Goal: Find contact information: Find contact information

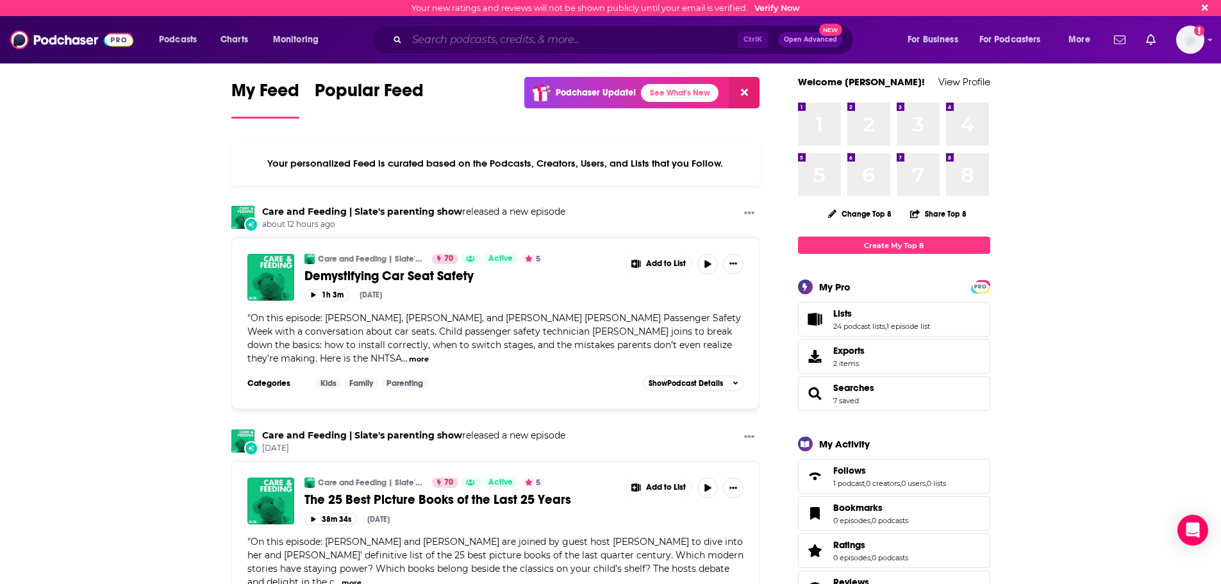
click at [630, 45] on input "Search podcasts, credits, & more..." at bounding box center [572, 39] width 331 height 21
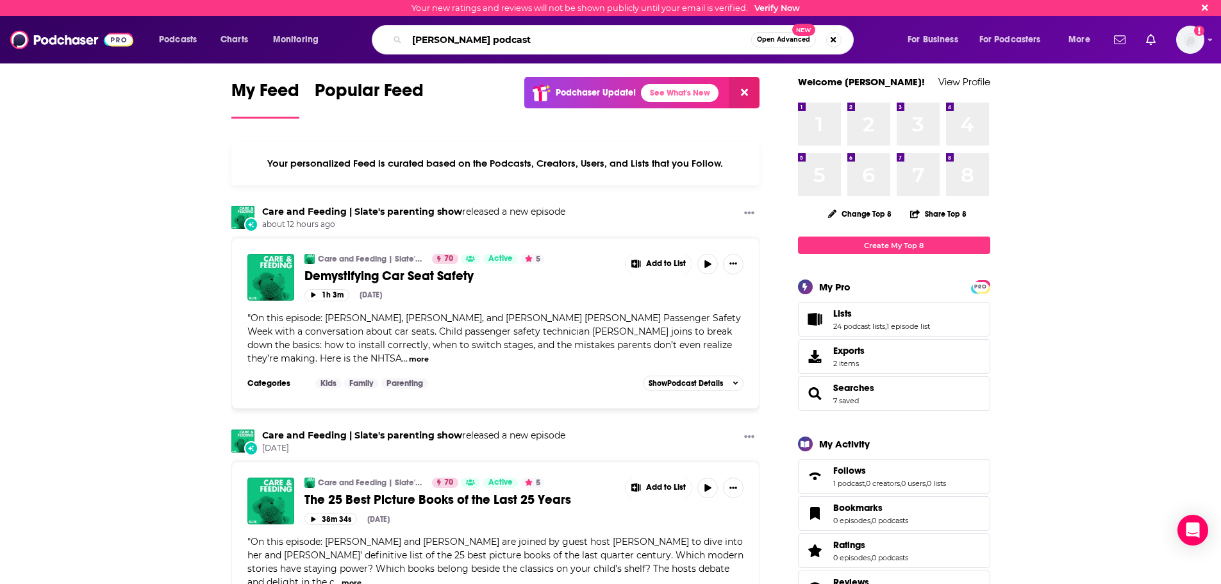
type input "[PERSON_NAME] podcast"
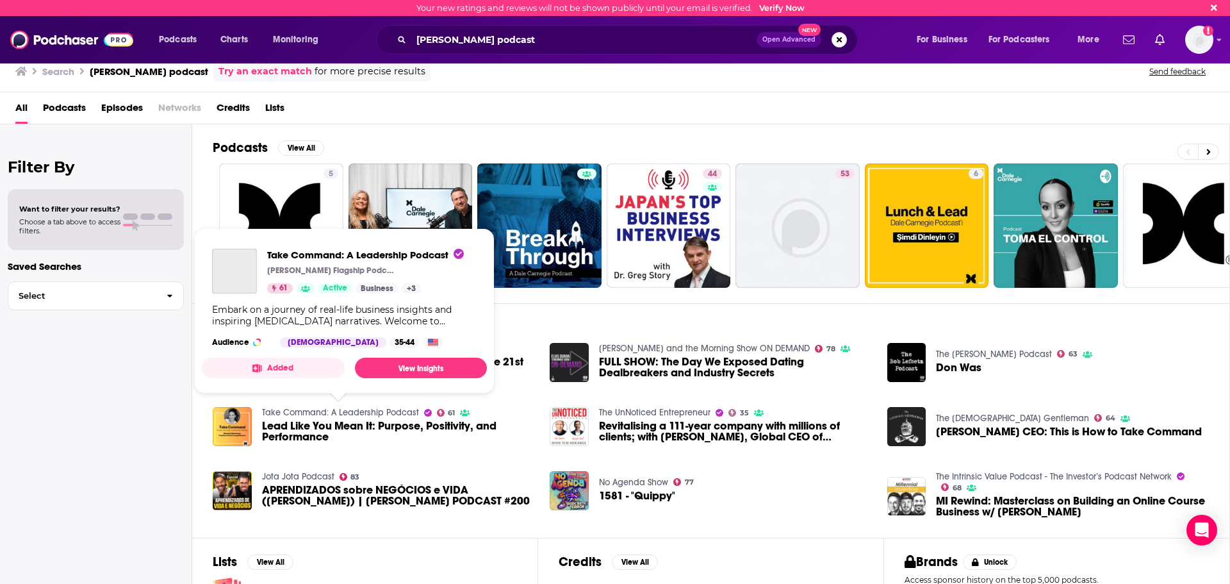
click at [276, 415] on link "Take Command: A Leadership Podcast" at bounding box center [340, 412] width 157 height 11
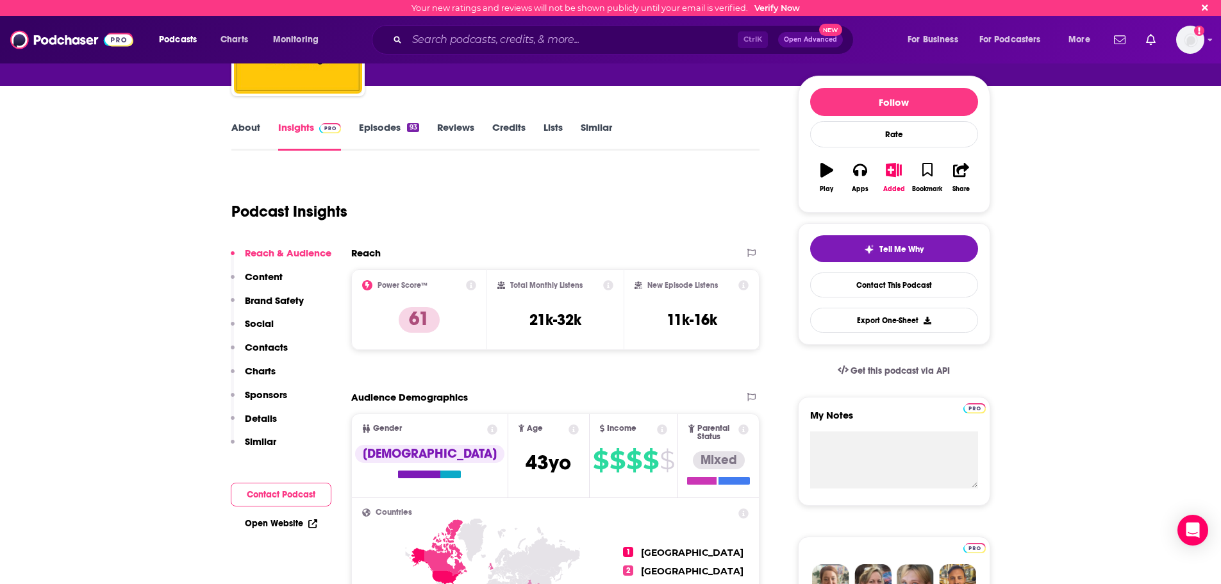
scroll to position [128, 0]
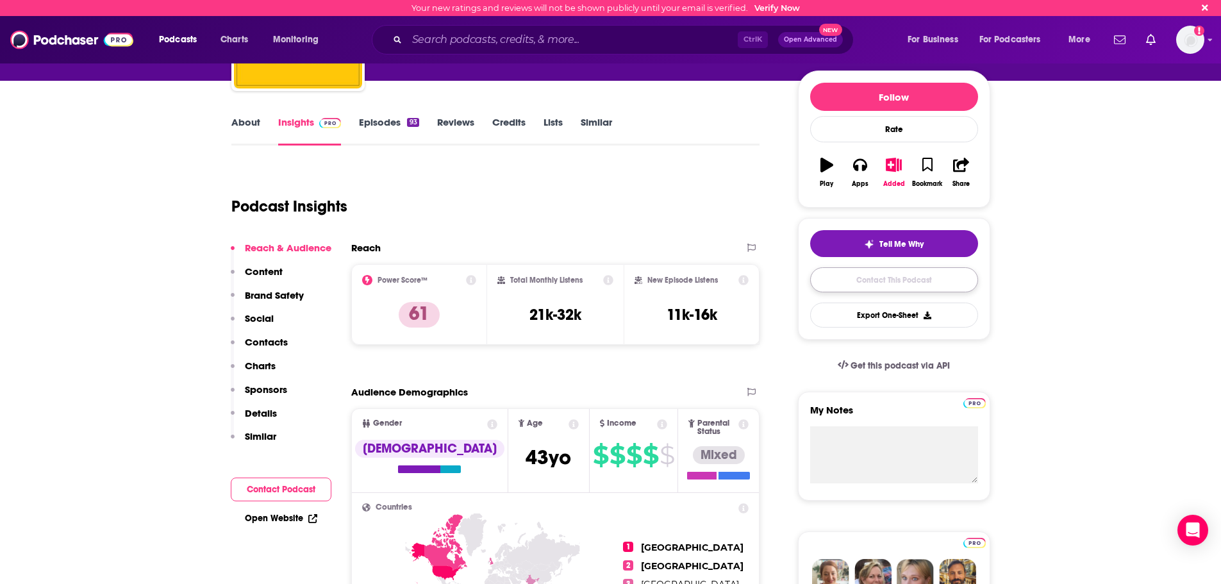
click at [914, 283] on link "Contact This Podcast" at bounding box center [894, 279] width 168 height 25
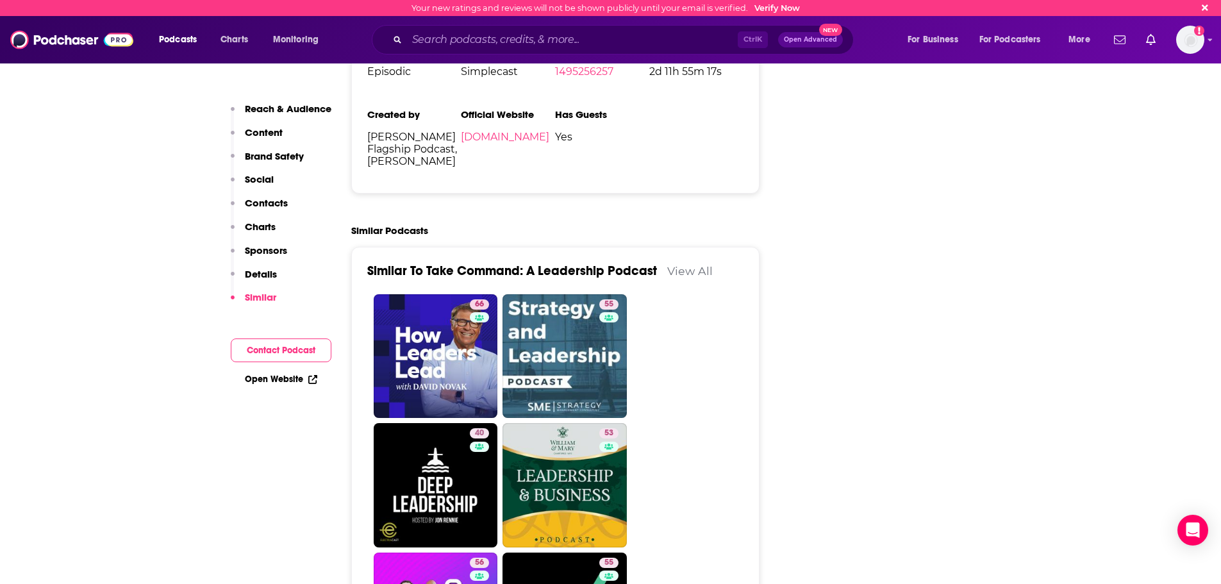
scroll to position [1943, 0]
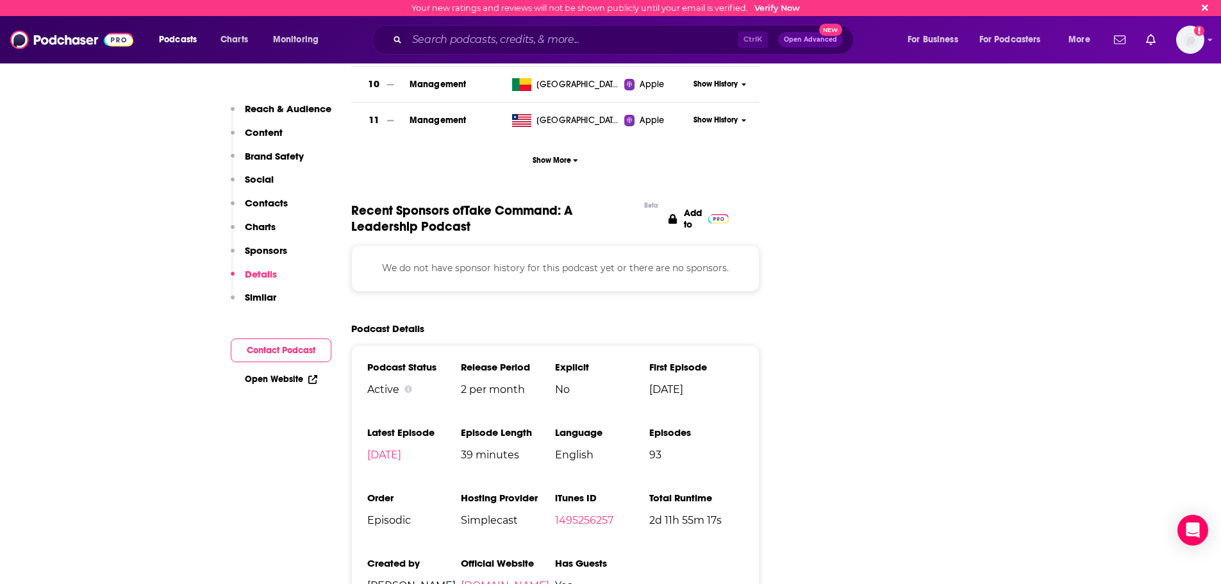
click at [280, 204] on p "Contacts" at bounding box center [266, 203] width 43 height 12
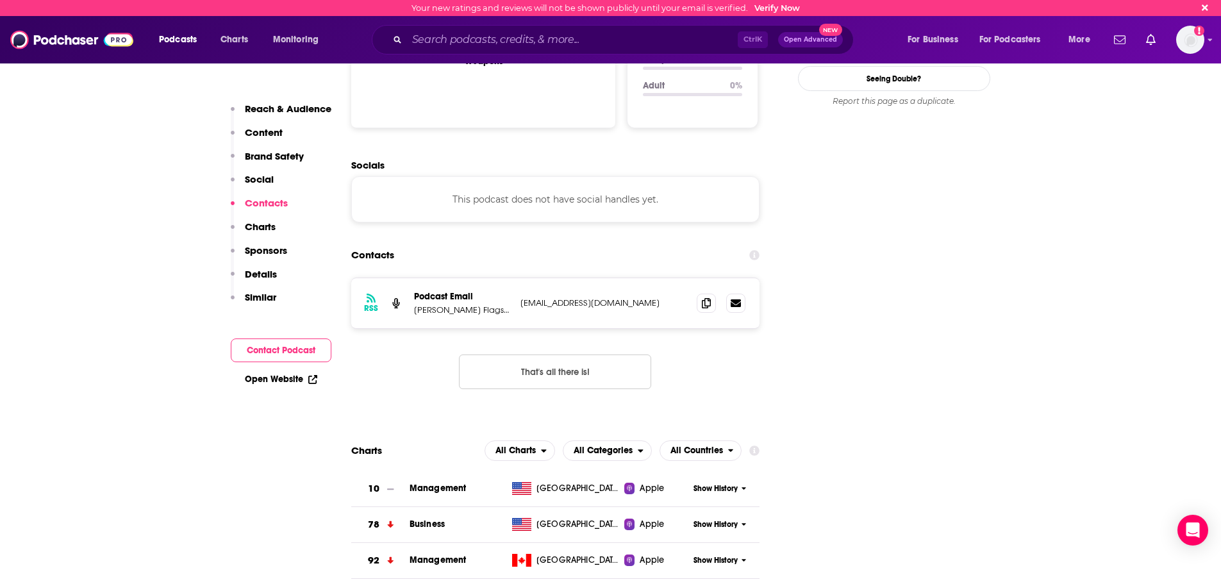
scroll to position [1380, 0]
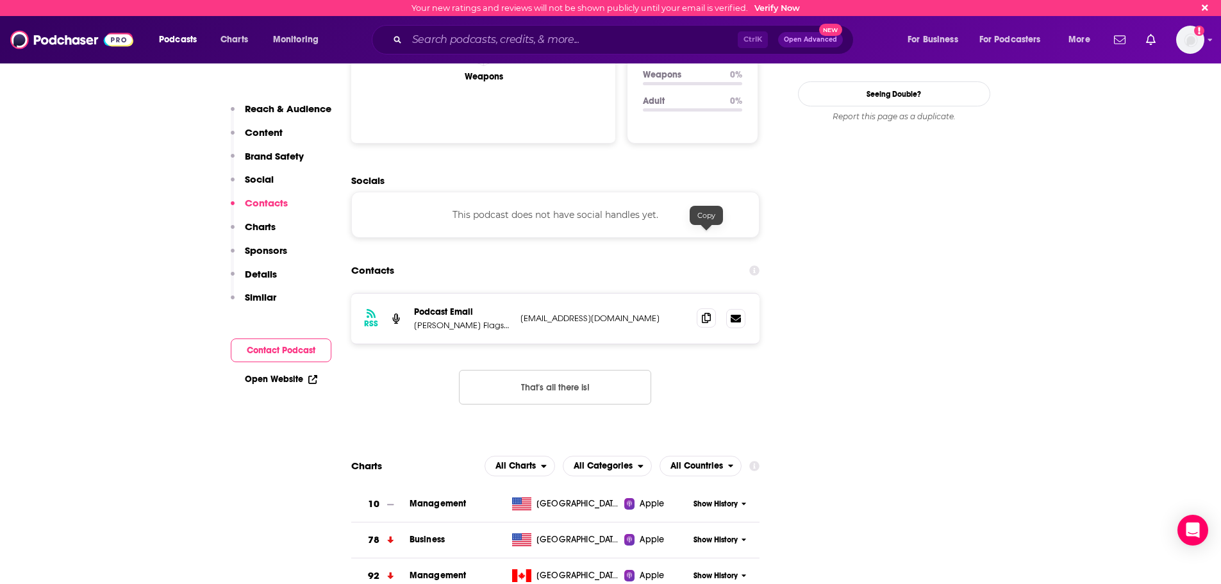
click at [703, 313] on icon at bounding box center [706, 318] width 9 height 10
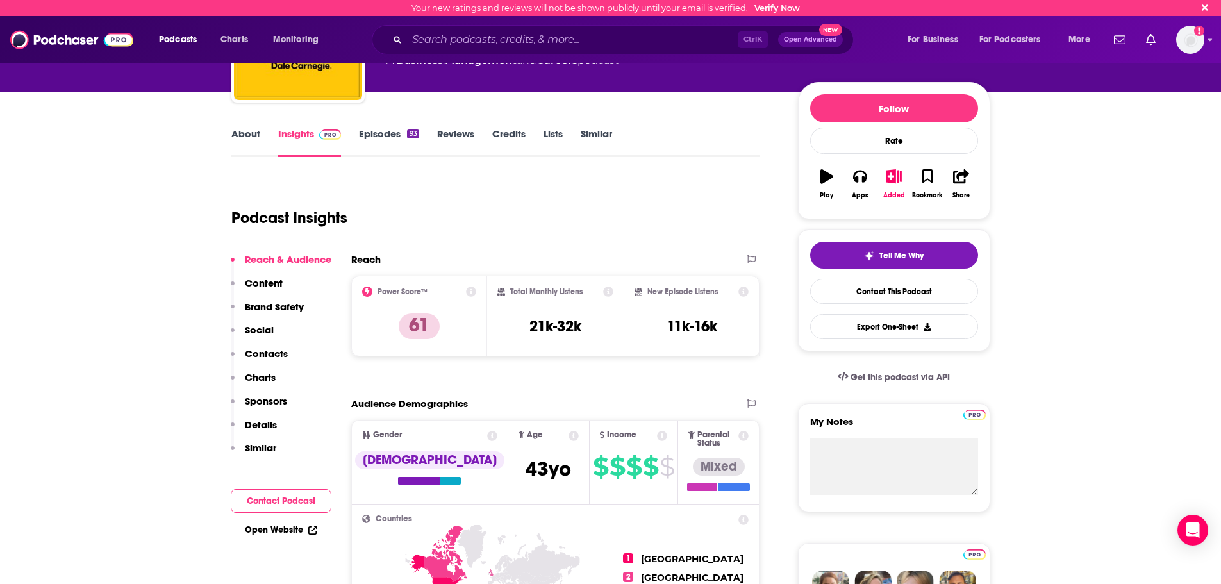
scroll to position [0, 0]
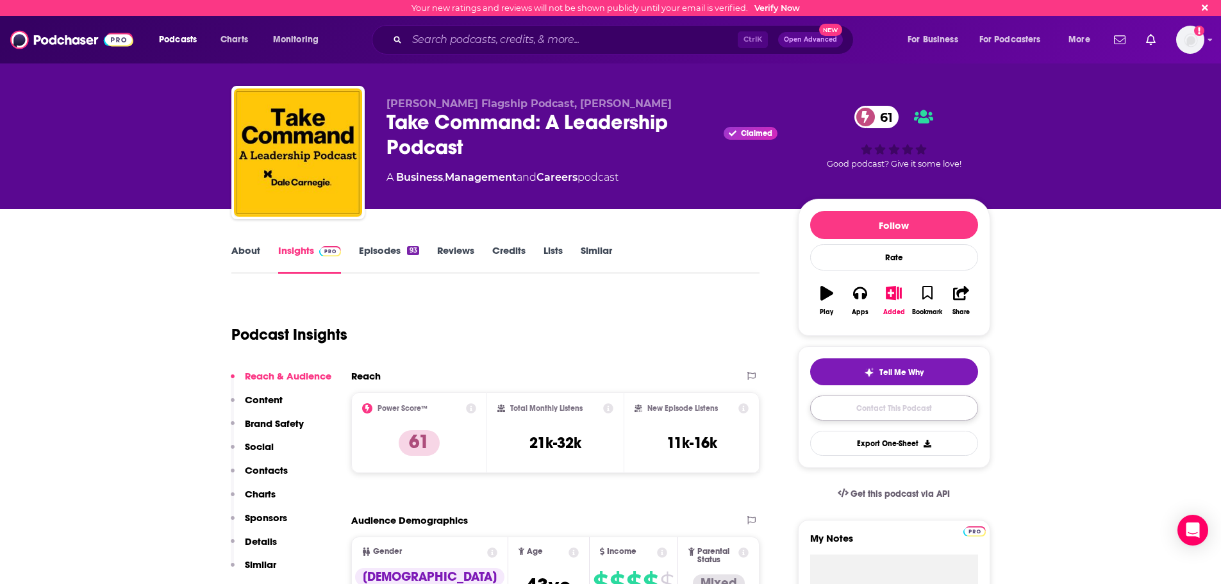
click at [936, 406] on link "Contact This Podcast" at bounding box center [894, 407] width 168 height 25
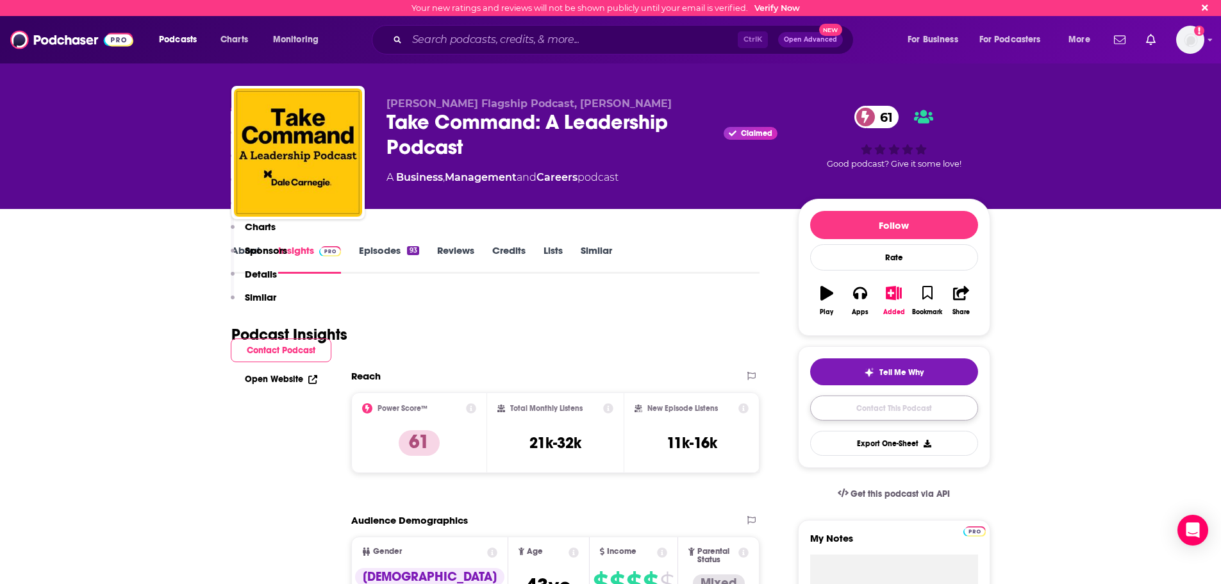
scroll to position [1558, 0]
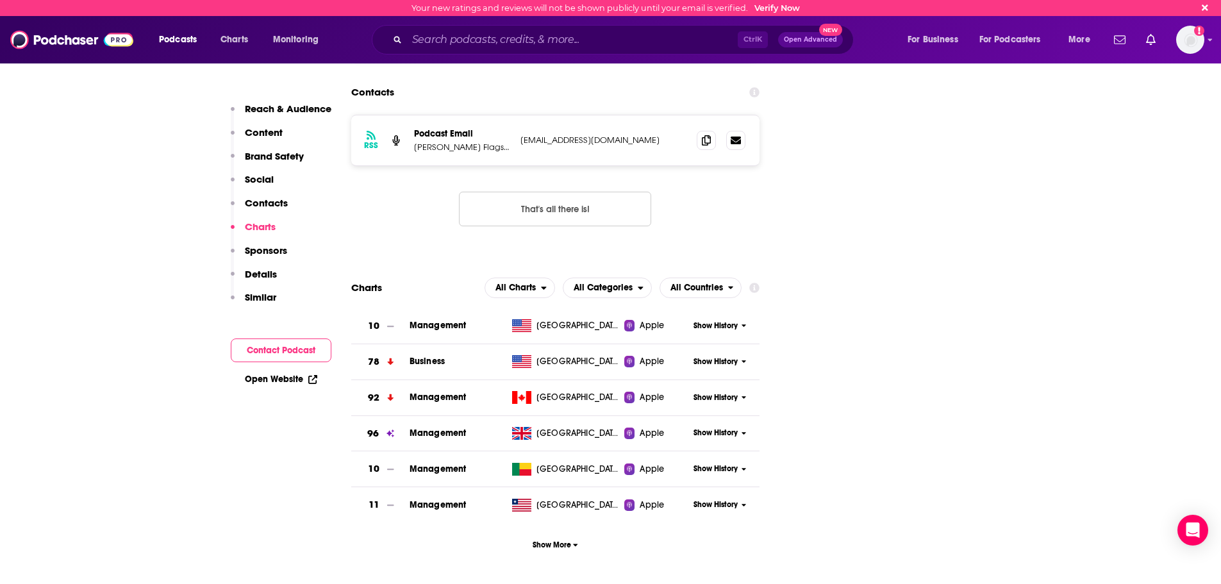
click at [269, 272] on p "Details" at bounding box center [261, 274] width 32 height 12
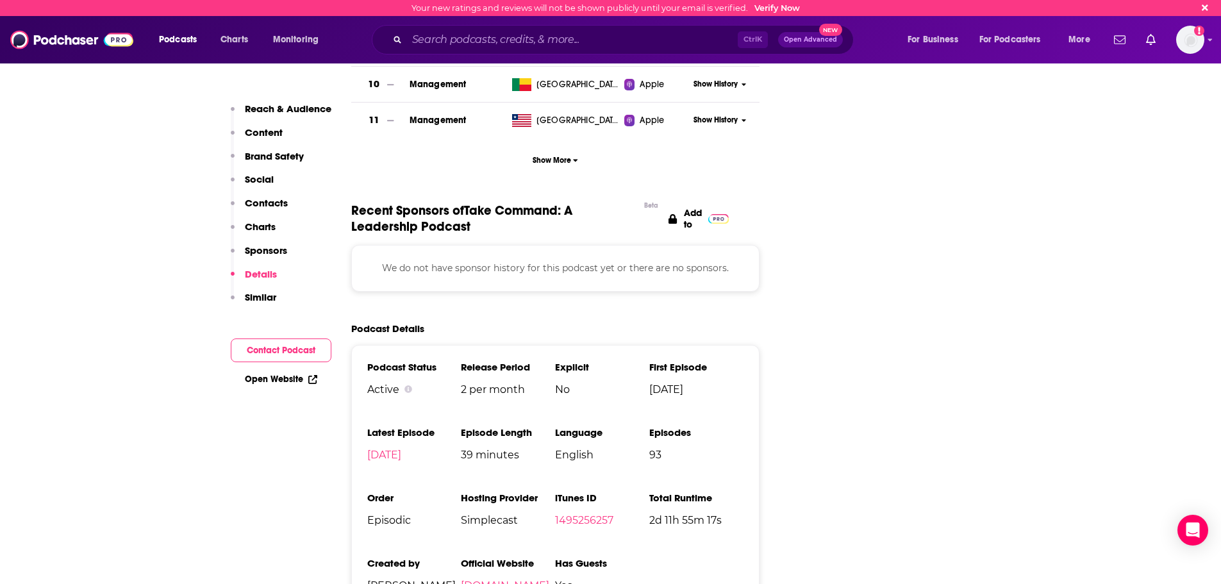
scroll to position [2008, 0]
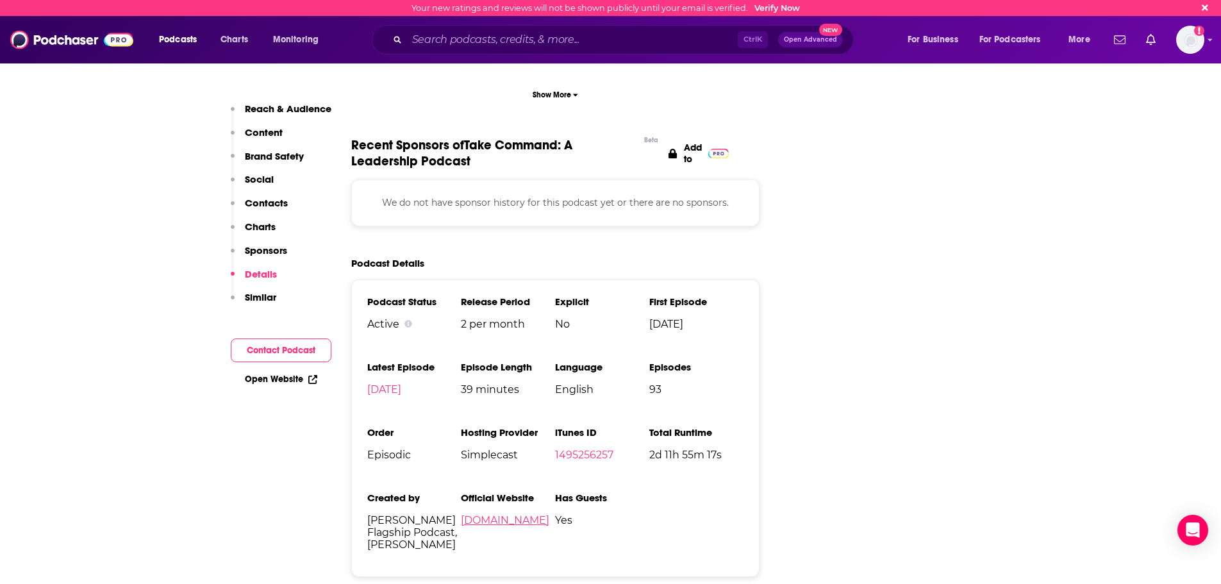
click at [502, 514] on link "[DOMAIN_NAME]" at bounding box center [505, 520] width 88 height 12
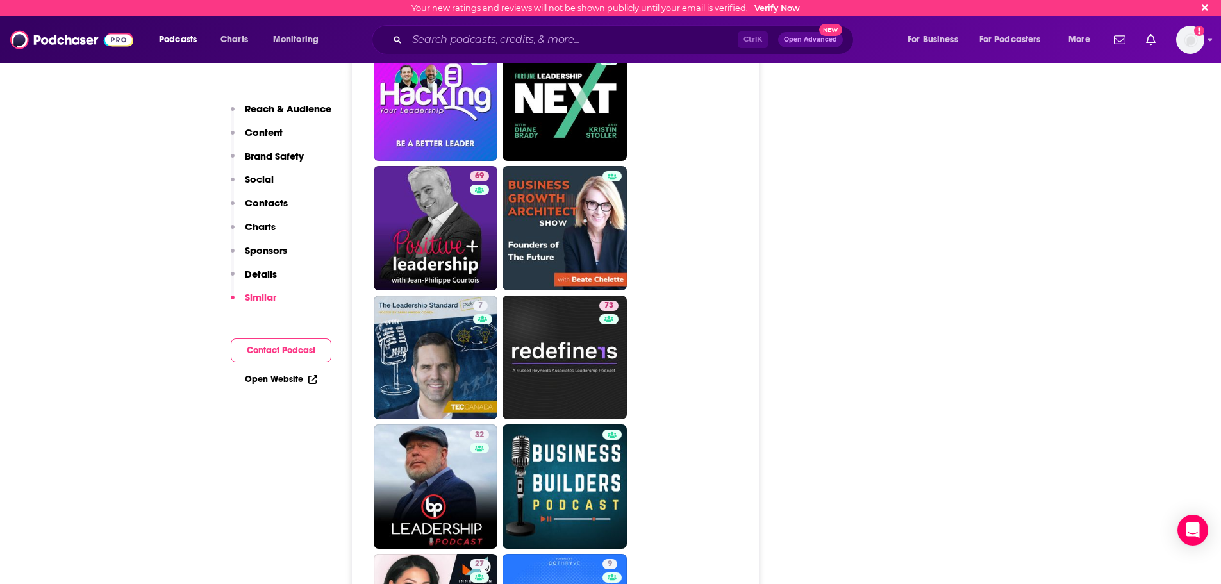
scroll to position [3161, 0]
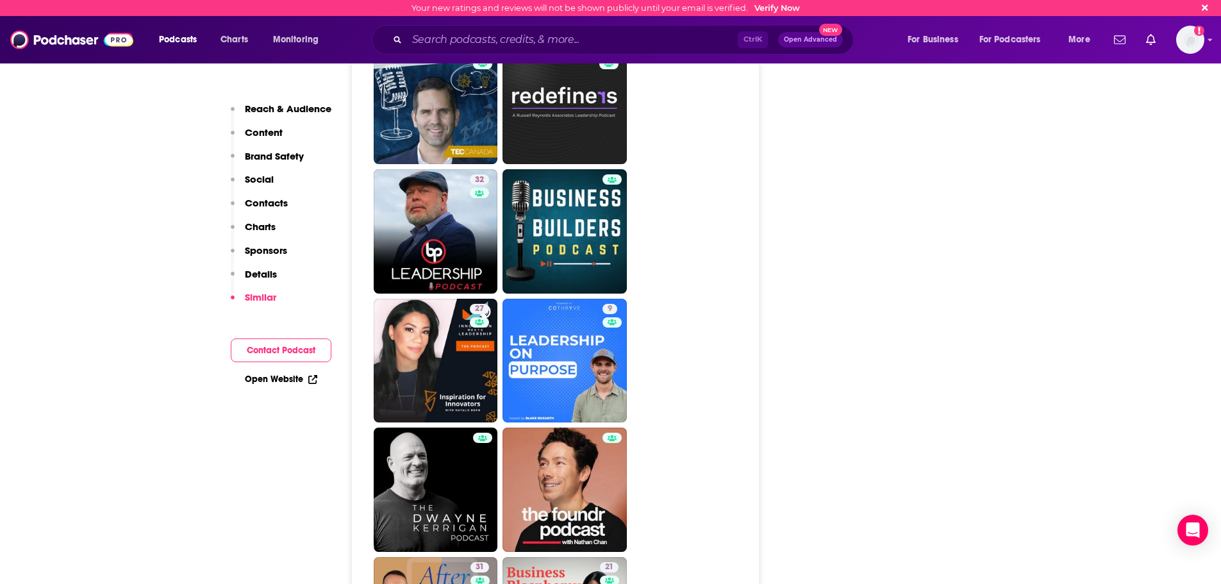
click at [278, 204] on p "Contacts" at bounding box center [266, 203] width 43 height 12
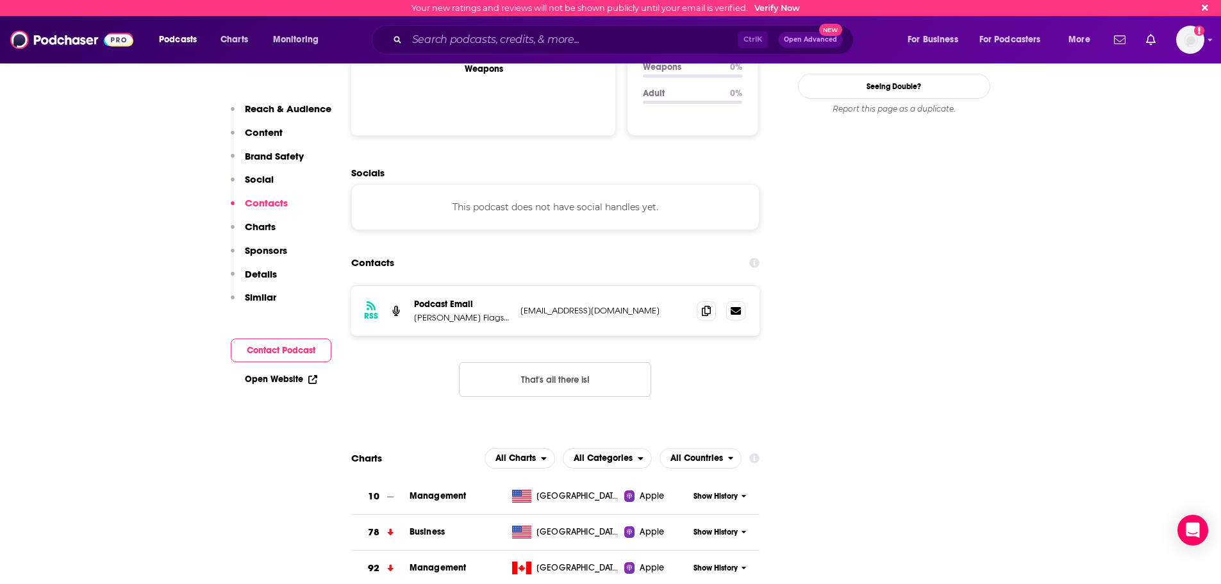
scroll to position [1380, 0]
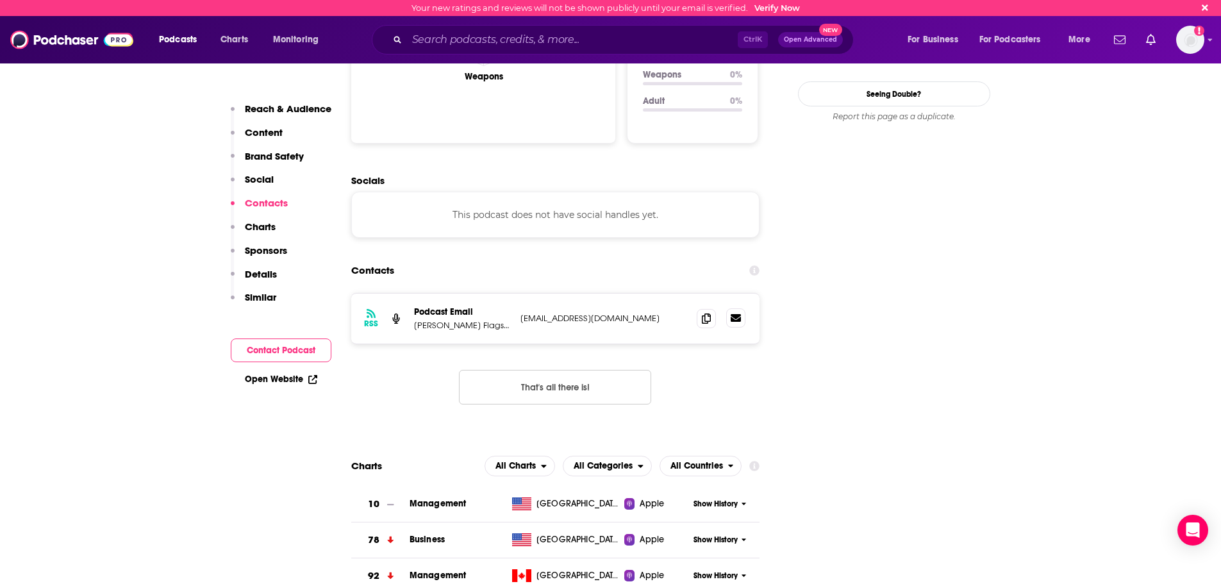
click at [739, 313] on icon at bounding box center [735, 318] width 10 height 10
click at [1188, 47] on img "Logged in as dresnic" at bounding box center [1190, 40] width 28 height 28
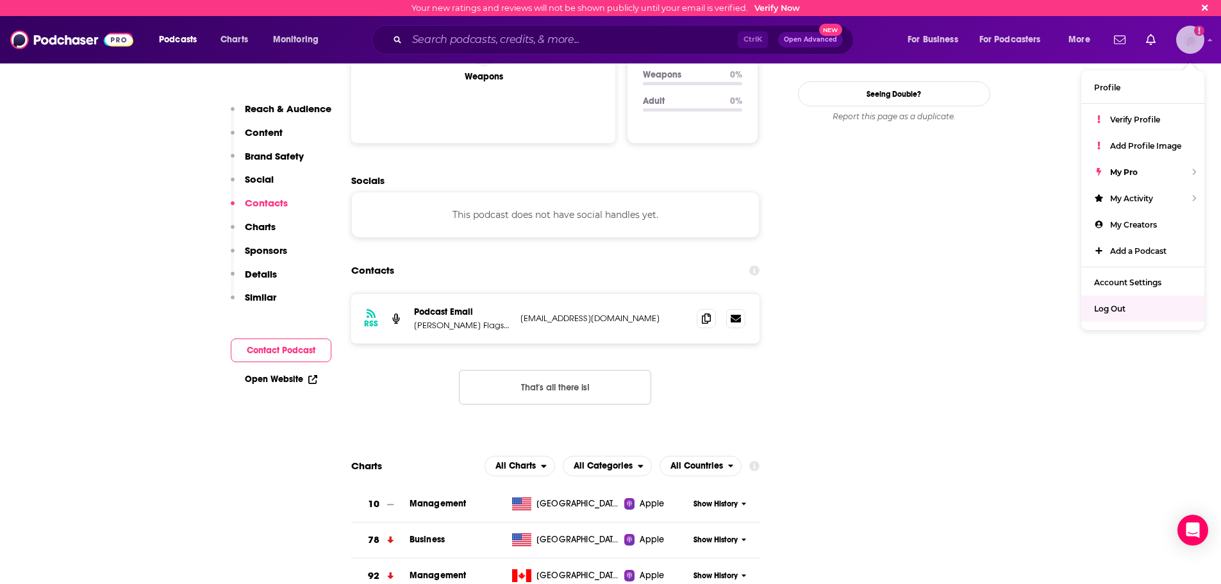
click at [1119, 312] on span "Log Out" at bounding box center [1109, 309] width 31 height 10
